Goal: Task Accomplishment & Management: Manage account settings

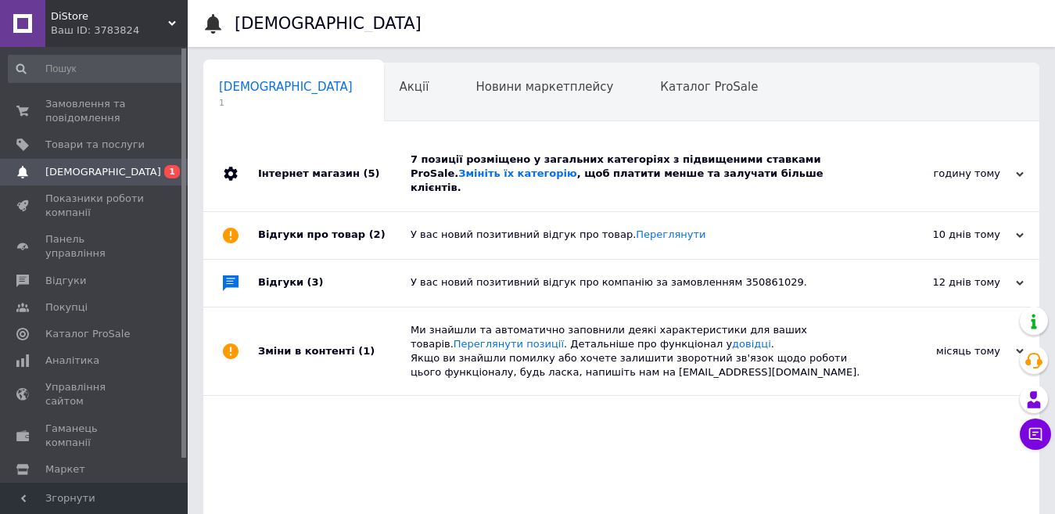
click at [590, 167] on div "7 позиції розміщено у загальних категоріях з підвищеними ставками ProSale. Змін…" at bounding box center [639, 173] width 457 height 43
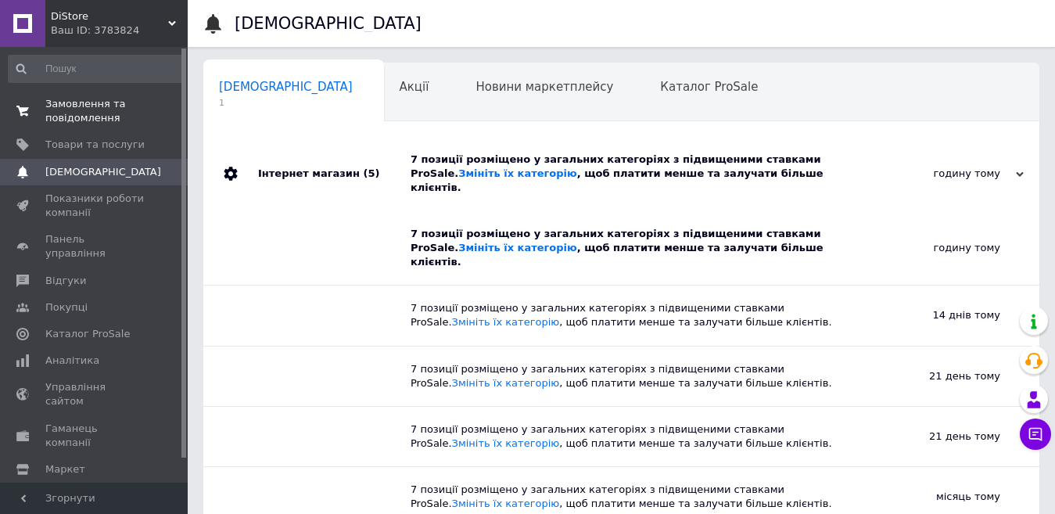
click at [74, 115] on span "Замовлення та повідомлення" at bounding box center [94, 111] width 99 height 28
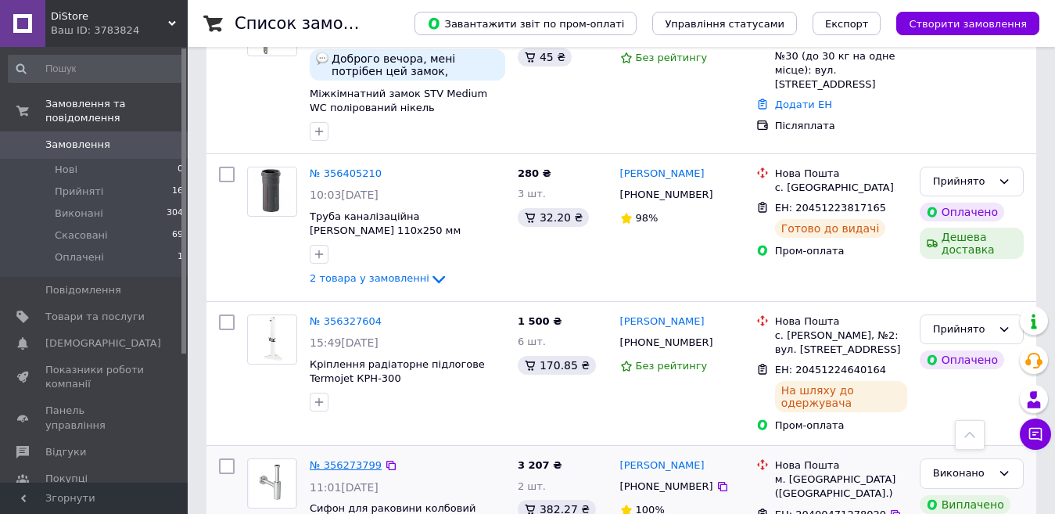
scroll to position [156, 0]
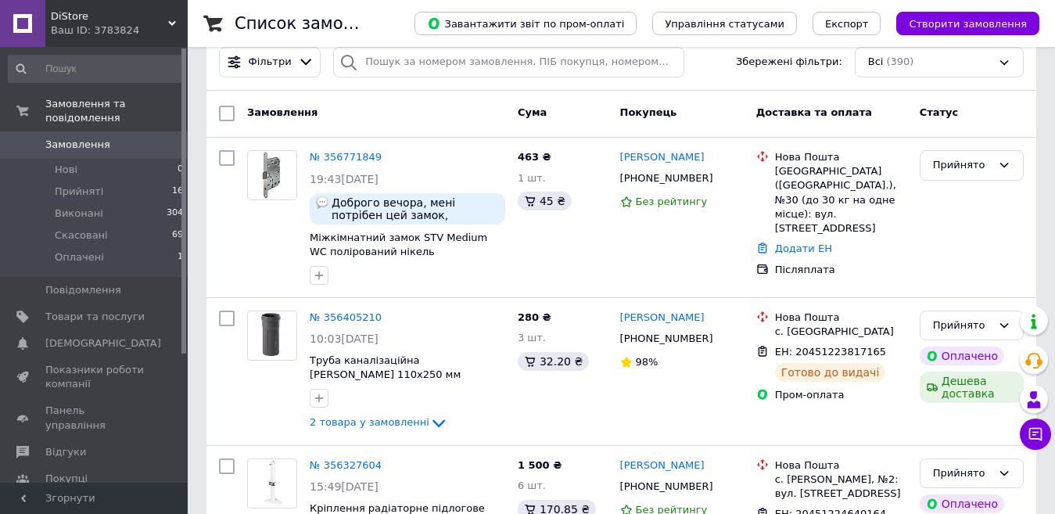
click at [173, 23] on use at bounding box center [172, 23] width 8 height 5
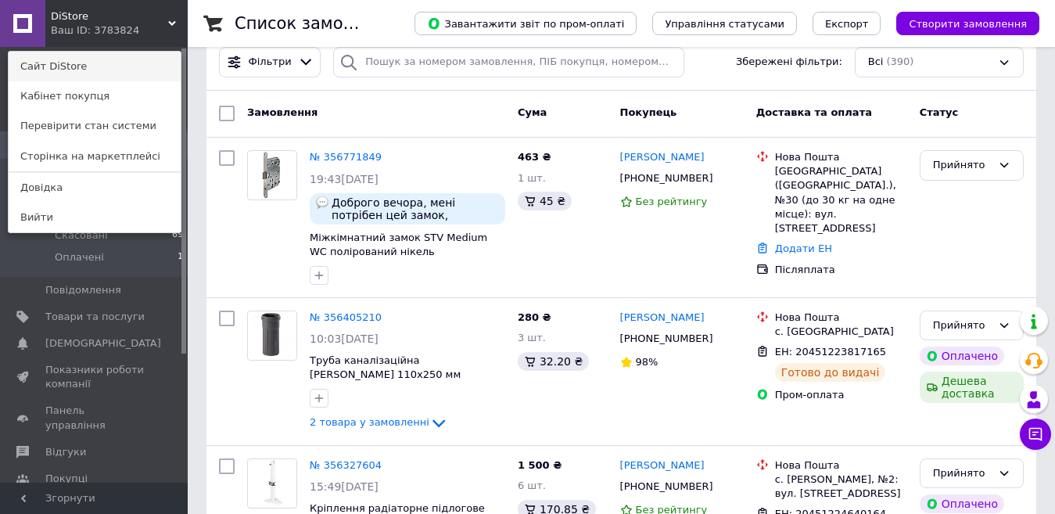
click at [95, 59] on link "Сайт DiStore" at bounding box center [95, 67] width 172 height 30
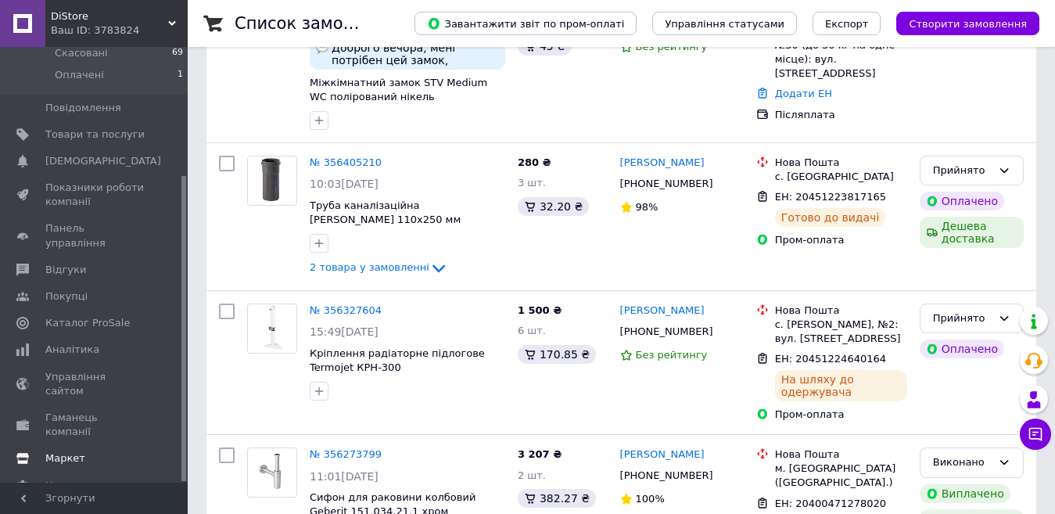
scroll to position [313, 0]
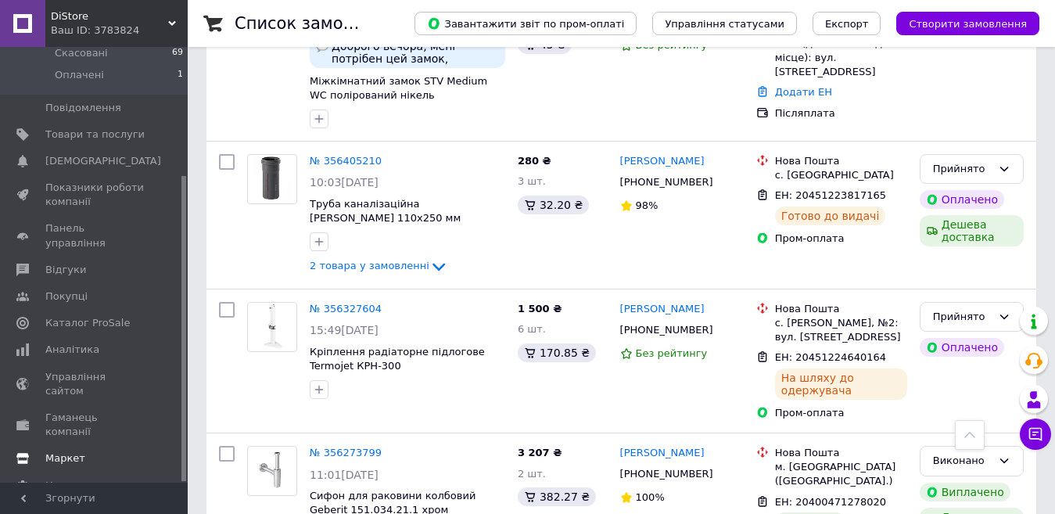
click at [63, 451] on span "Маркет" at bounding box center [65, 458] width 40 height 14
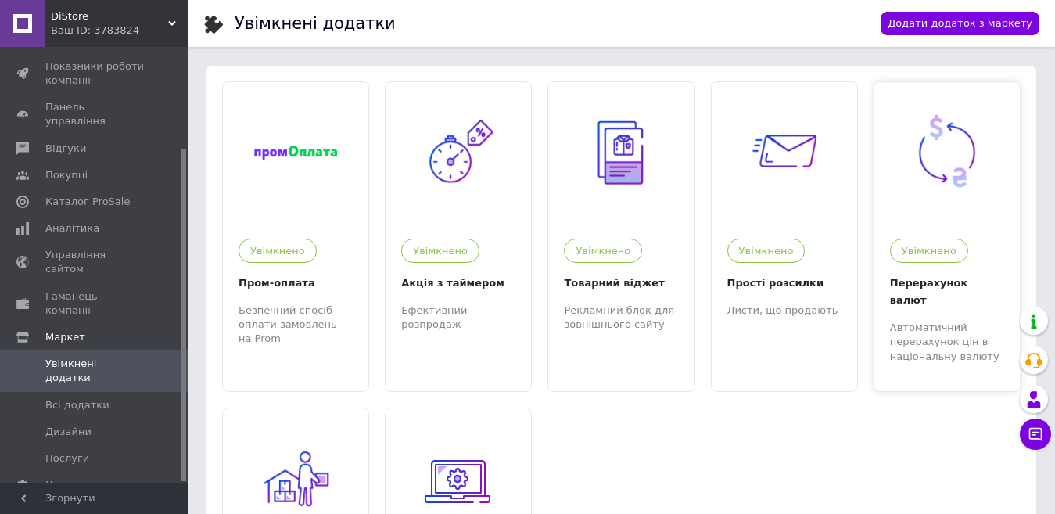
click at [945, 170] on img at bounding box center [947, 152] width 83 height 83
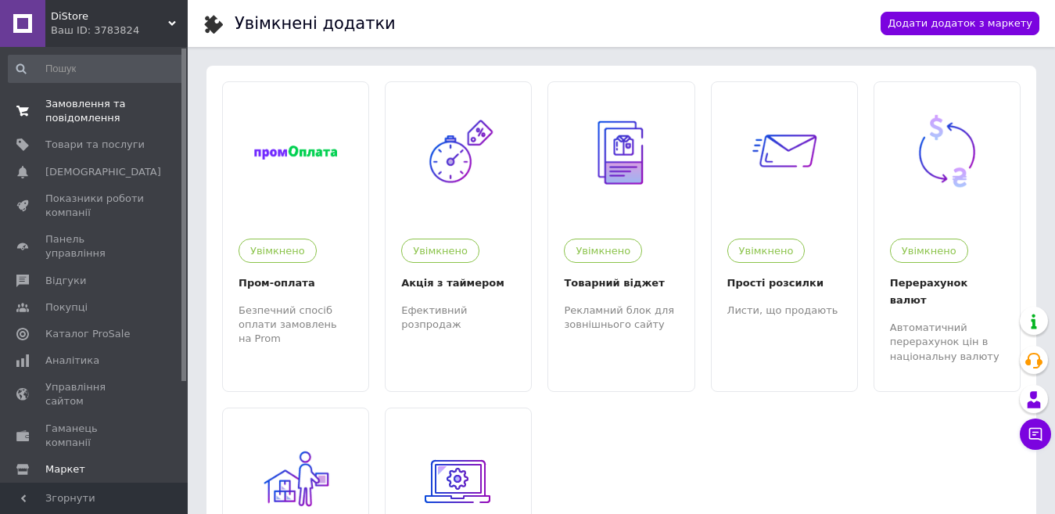
click at [88, 117] on span "Замовлення та повідомлення" at bounding box center [94, 111] width 99 height 28
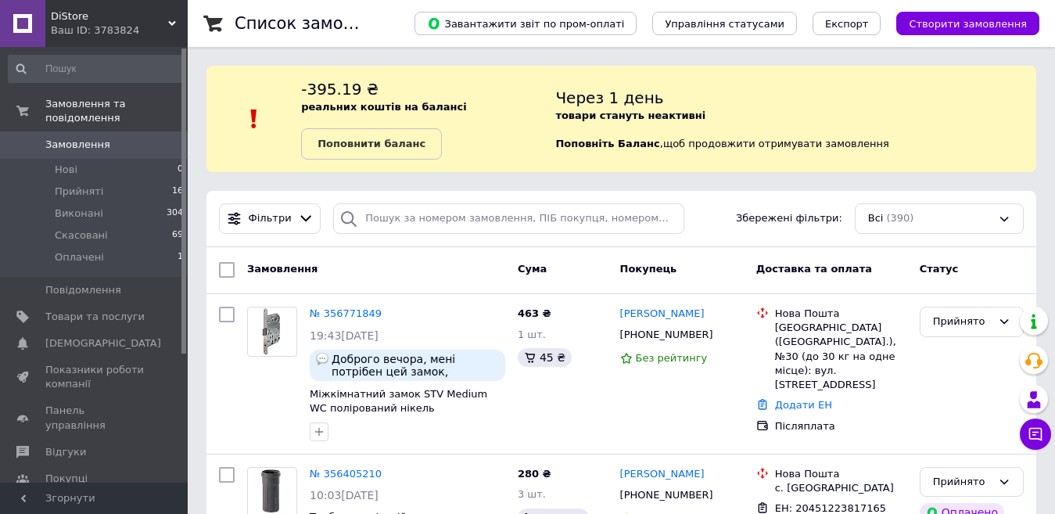
click at [170, 20] on icon at bounding box center [172, 24] width 8 height 8
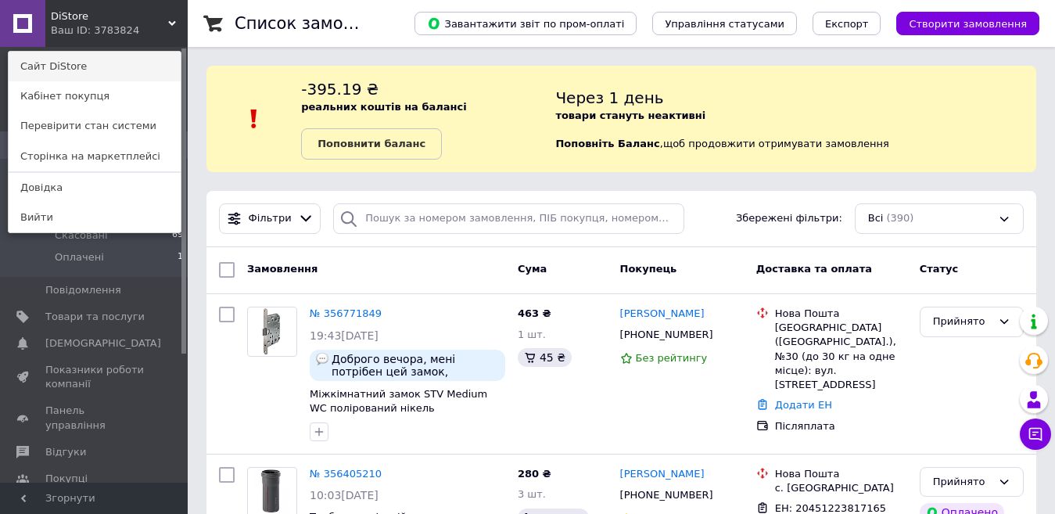
click at [74, 60] on link "Сайт DiStore" at bounding box center [95, 67] width 172 height 30
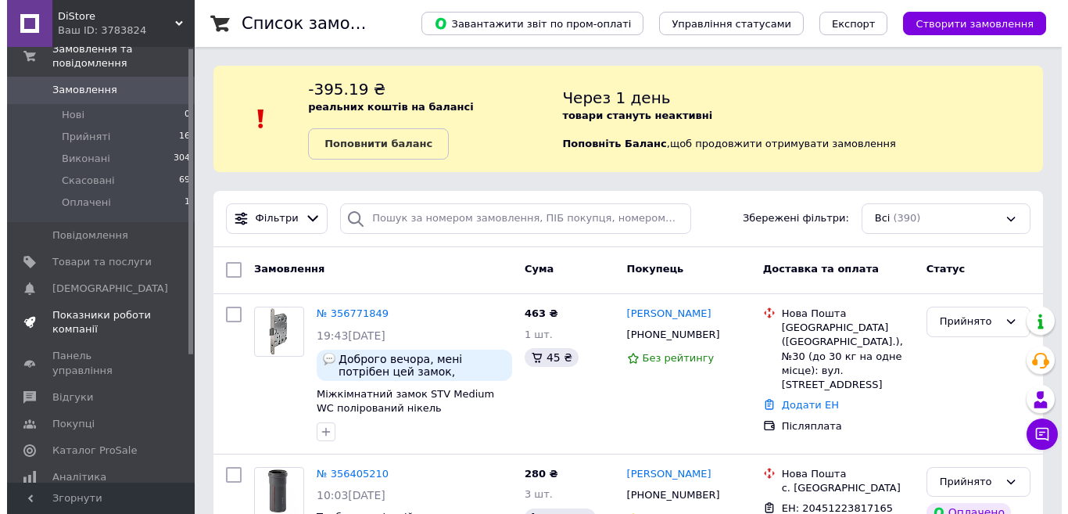
scroll to position [182, 0]
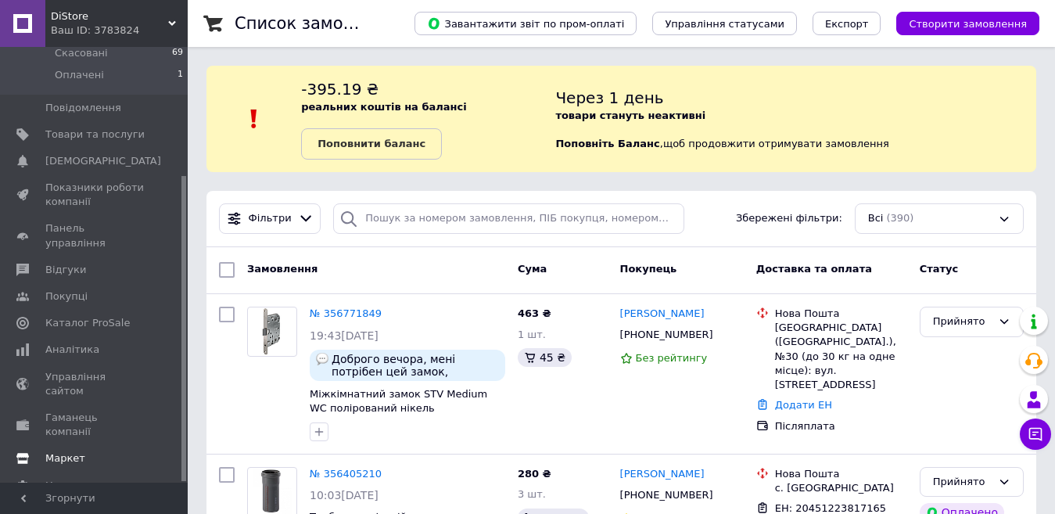
click at [64, 451] on span "Маркет" at bounding box center [65, 458] width 40 height 14
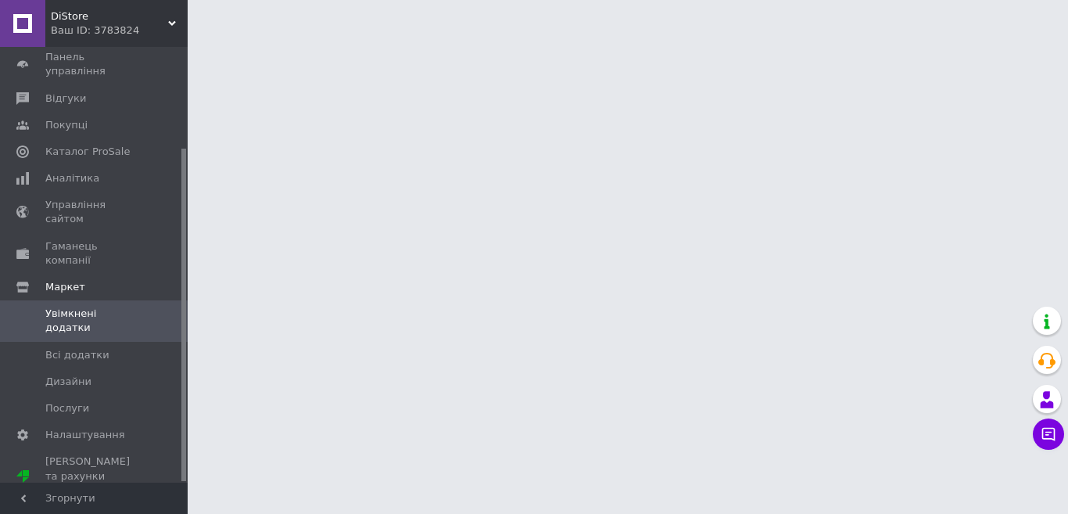
scroll to position [132, 0]
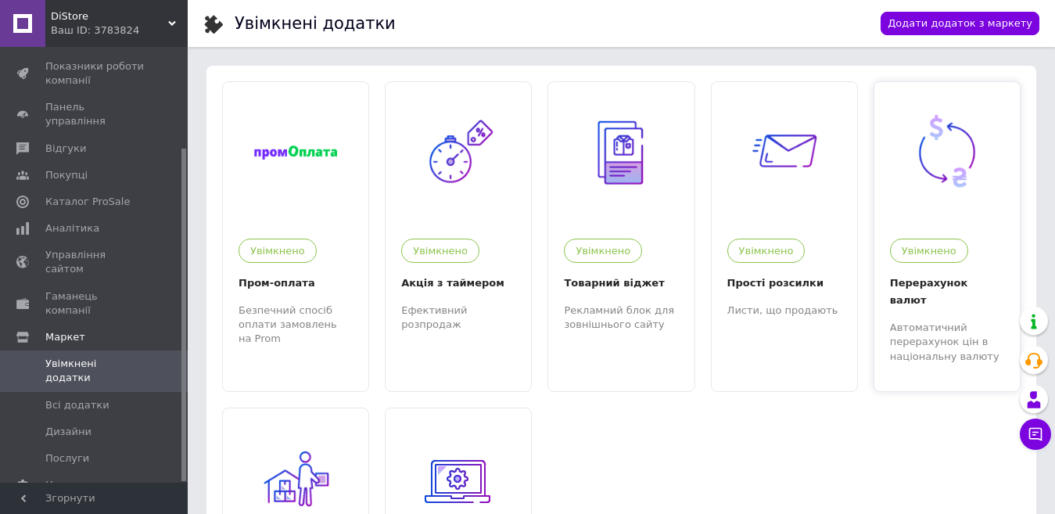
click at [961, 152] on img at bounding box center [947, 152] width 83 height 83
click at [75, 70] on span "Показники роботи компанії" at bounding box center [94, 73] width 99 height 28
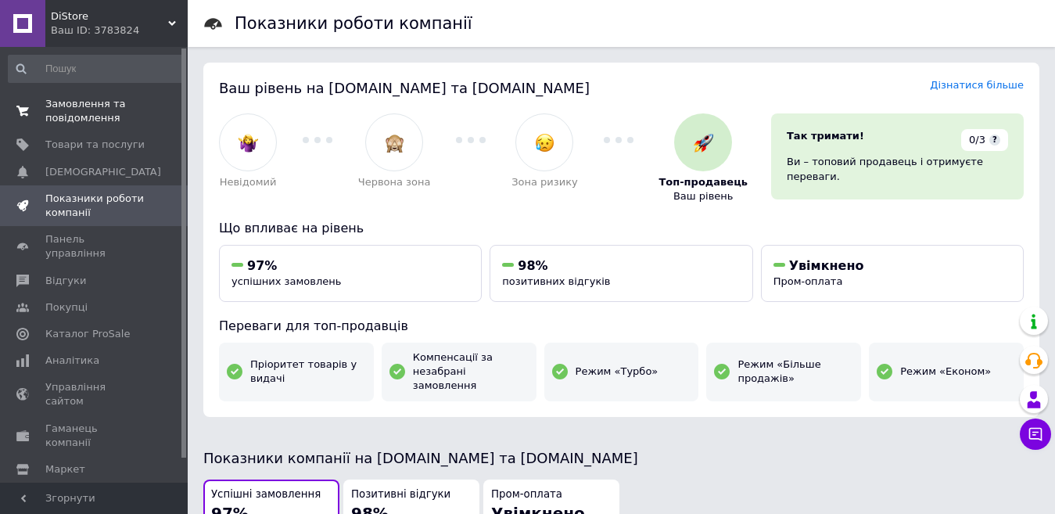
click at [82, 110] on span "Замовлення та повідомлення" at bounding box center [94, 111] width 99 height 28
